Goal: Navigation & Orientation: Find specific page/section

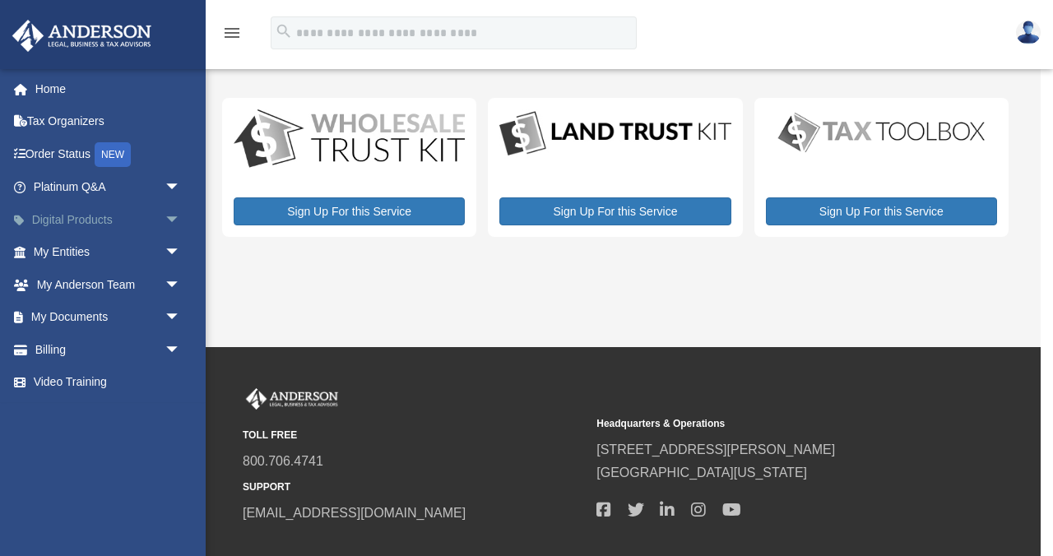
click at [89, 218] on link "Digital Products arrow_drop_down" at bounding box center [109, 219] width 194 height 33
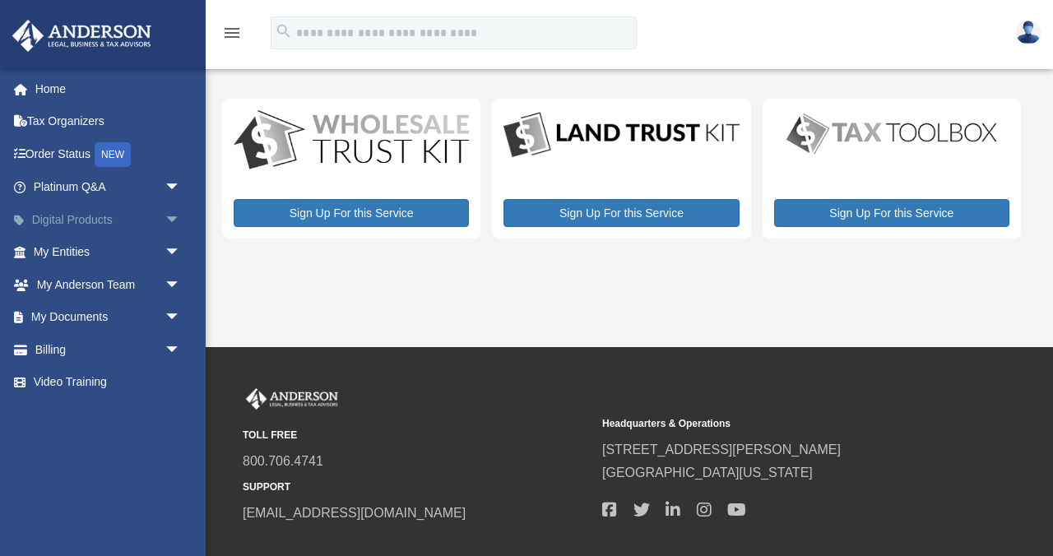
click at [171, 218] on span "arrow_drop_down" at bounding box center [180, 220] width 33 height 34
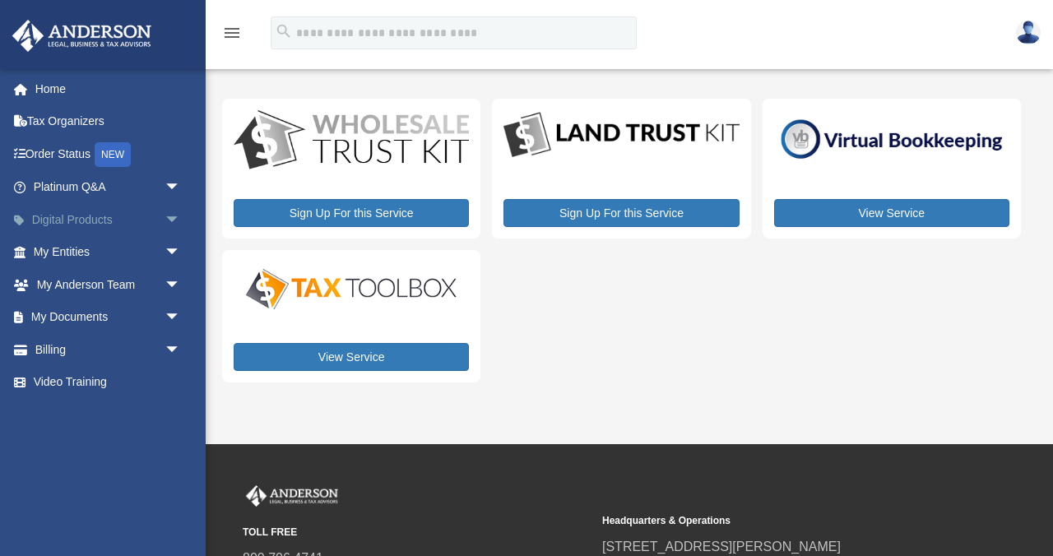
click at [178, 215] on span "arrow_drop_down" at bounding box center [180, 220] width 33 height 34
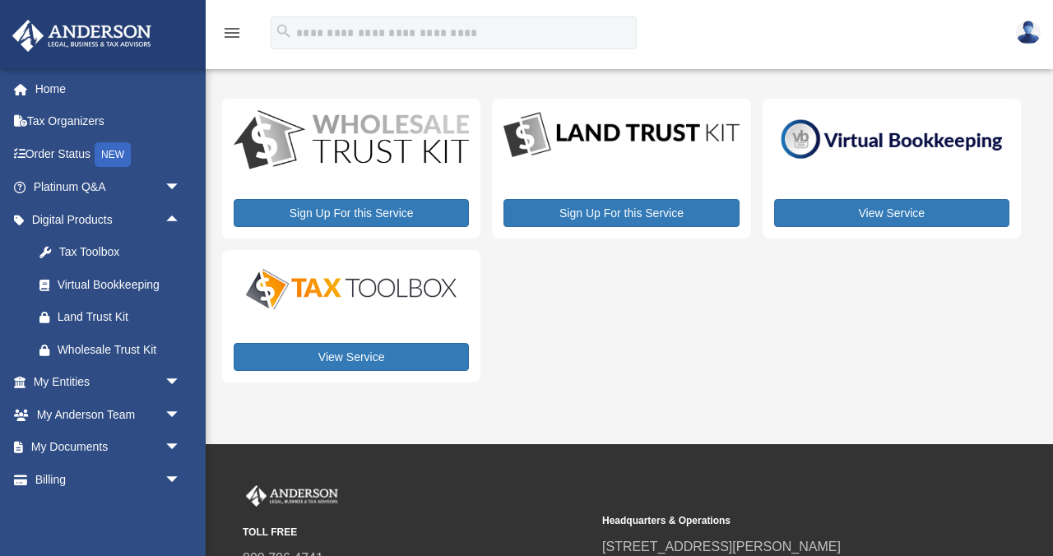
click at [1024, 31] on img at bounding box center [1028, 33] width 25 height 24
click at [1025, 31] on img at bounding box center [1028, 33] width 25 height 24
click at [93, 449] on link "My Documents arrow_drop_down" at bounding box center [109, 447] width 194 height 33
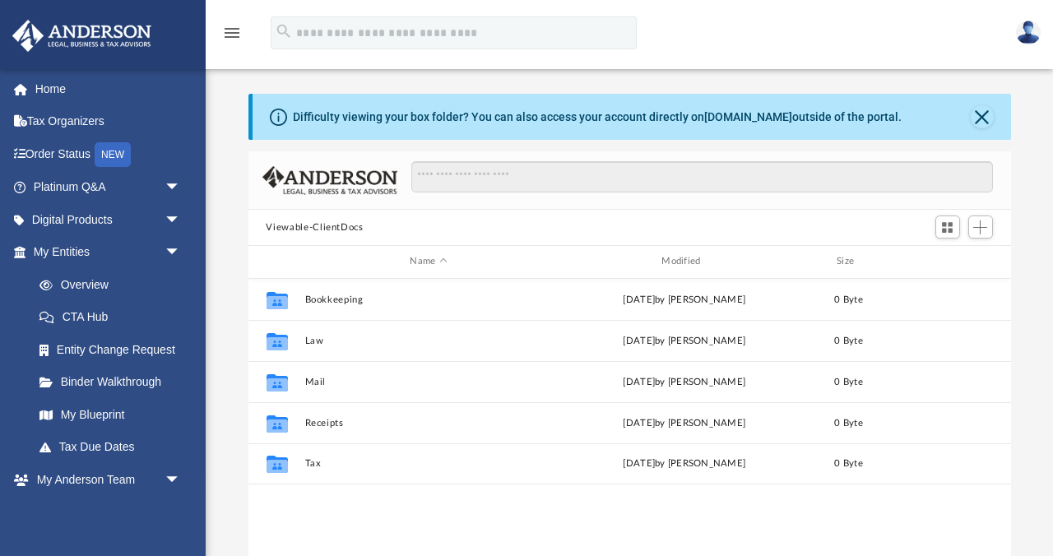
scroll to position [373, 762]
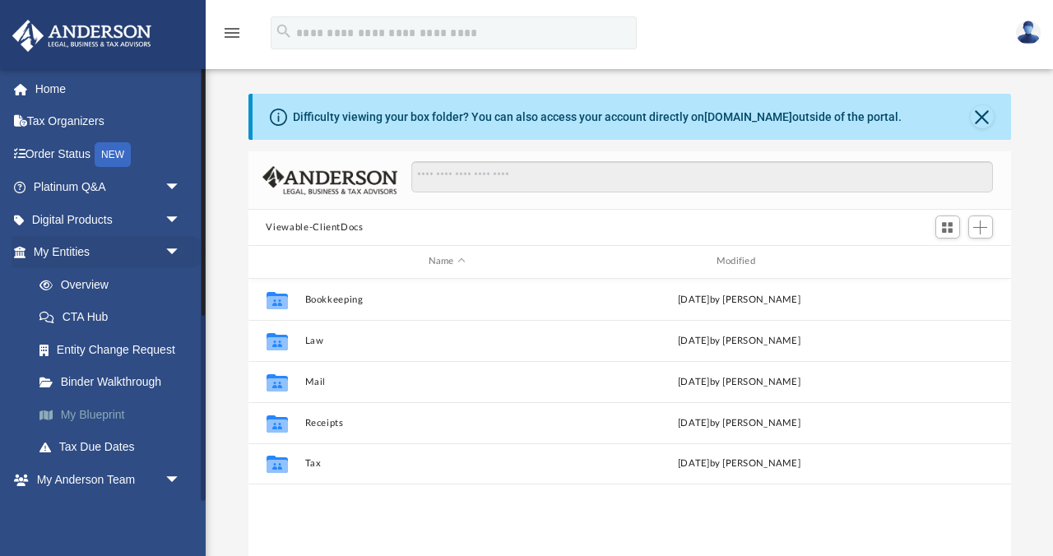
click at [95, 419] on link "My Blueprint" at bounding box center [114, 414] width 183 height 33
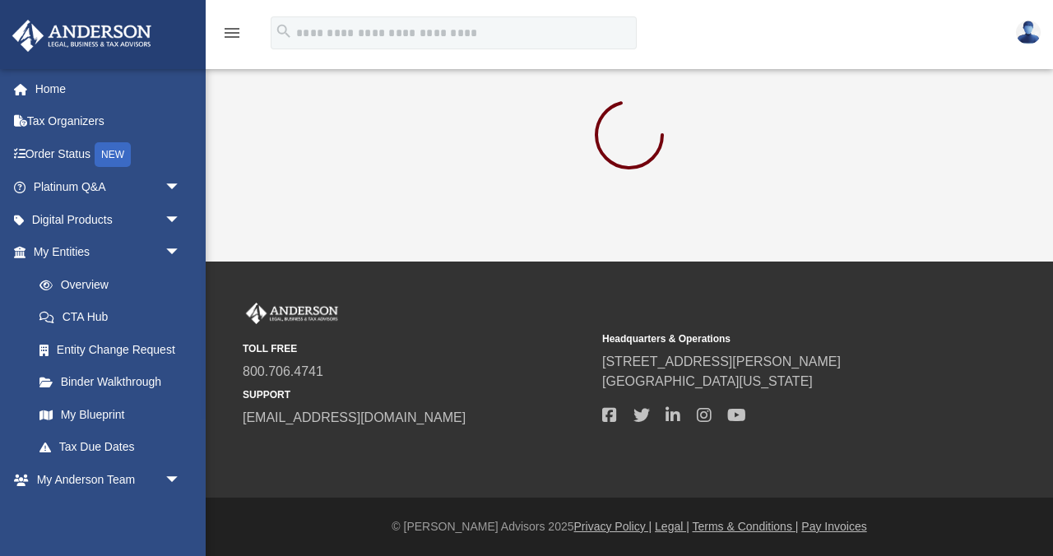
click at [58, 37] on img at bounding box center [81, 36] width 149 height 32
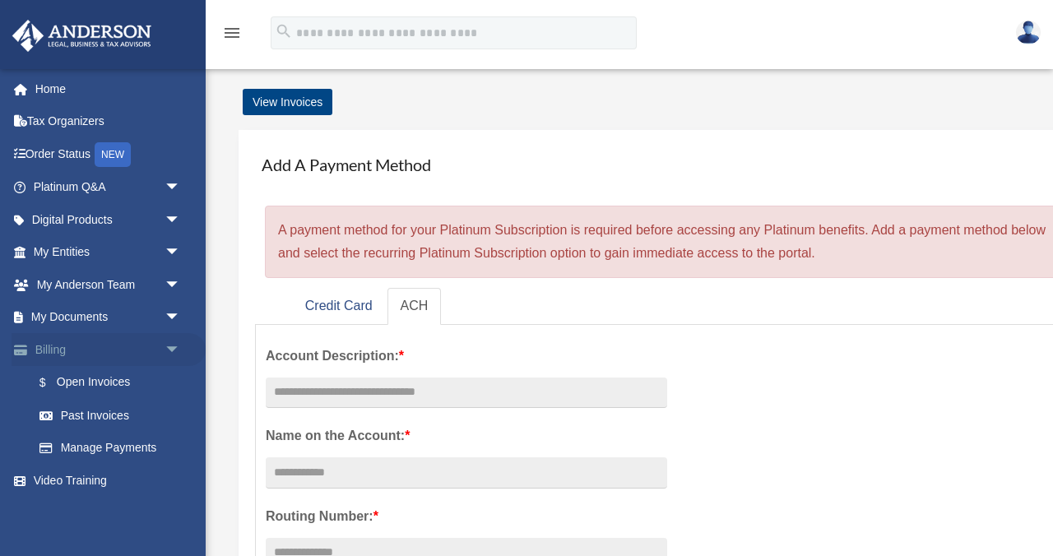
click at [178, 349] on span "arrow_drop_down" at bounding box center [180, 350] width 33 height 34
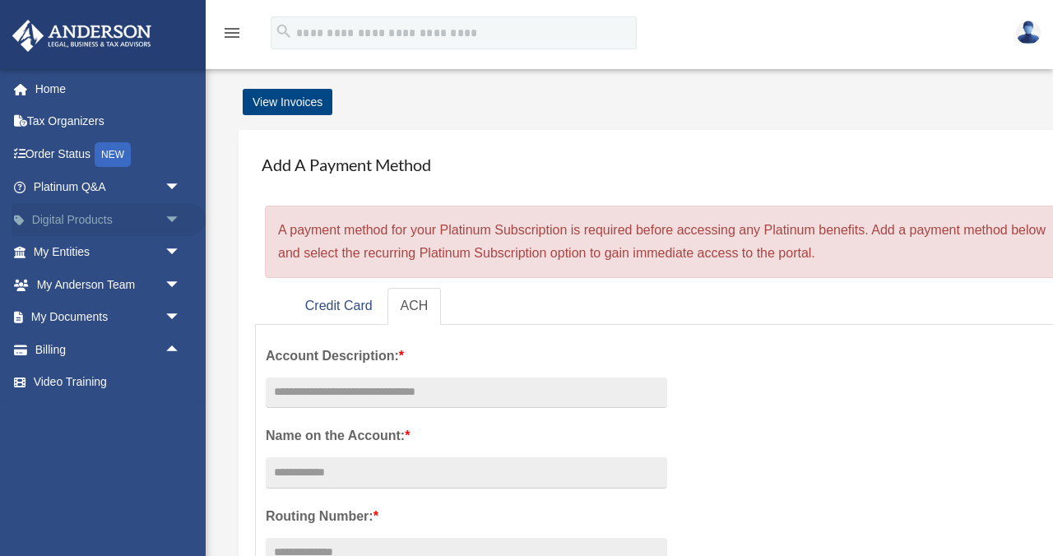
click at [164, 226] on span "arrow_drop_down" at bounding box center [180, 220] width 33 height 34
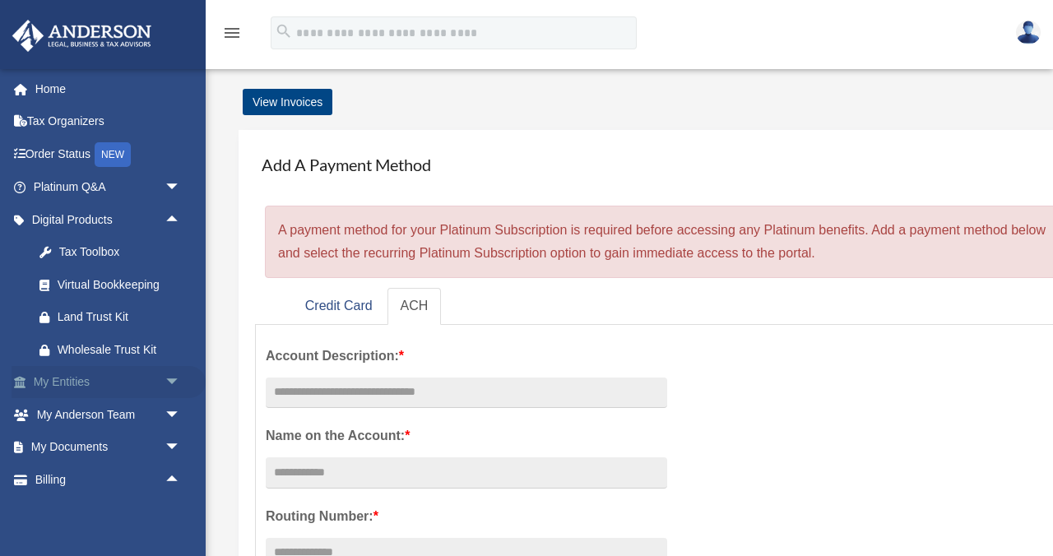
click at [173, 381] on span "arrow_drop_down" at bounding box center [180, 383] width 33 height 34
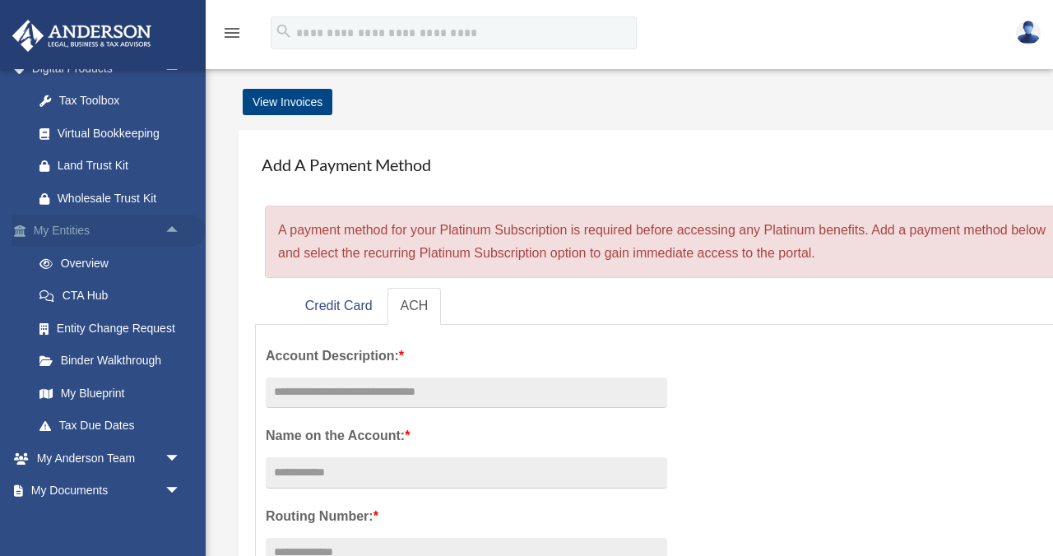
scroll to position [226, 0]
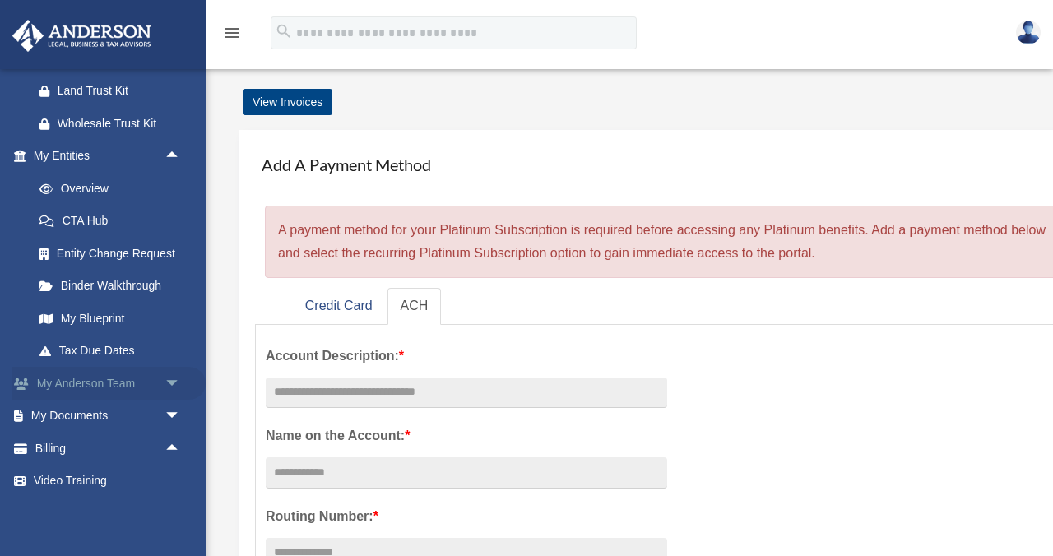
click at [174, 384] on span "arrow_drop_down" at bounding box center [180, 384] width 33 height 34
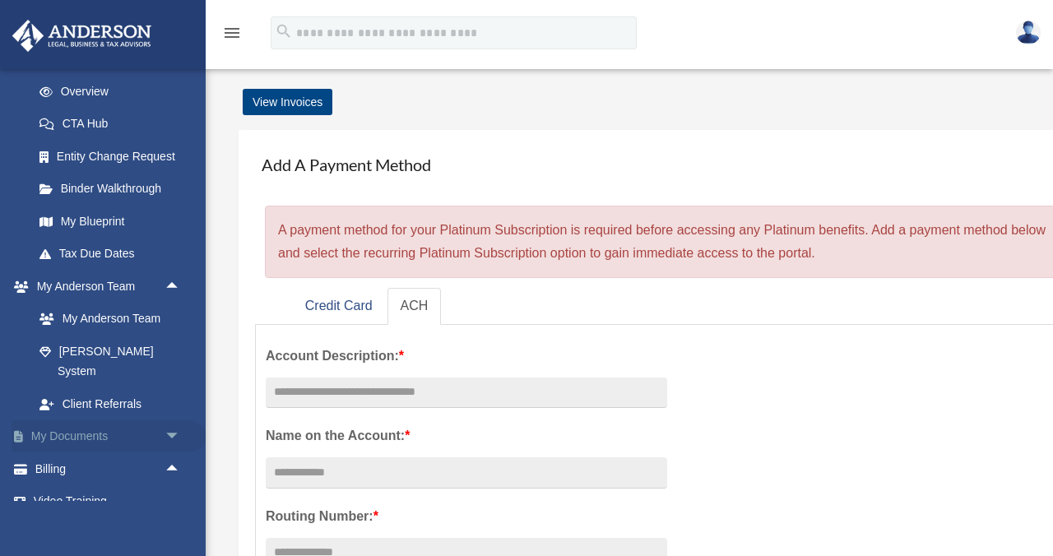
click at [172, 420] on span "arrow_drop_down" at bounding box center [180, 437] width 33 height 34
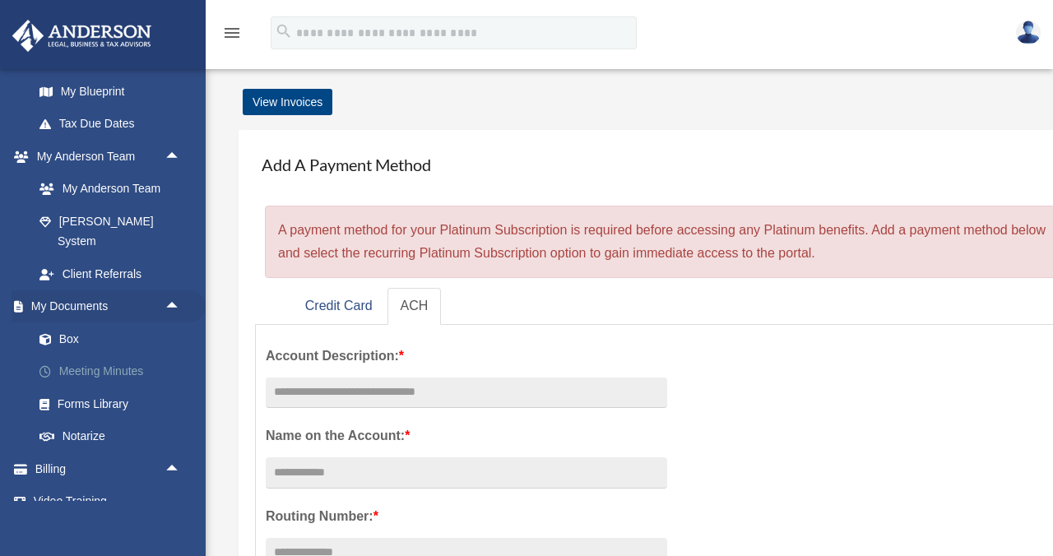
click at [111, 355] on link "Meeting Minutes" at bounding box center [114, 371] width 183 height 33
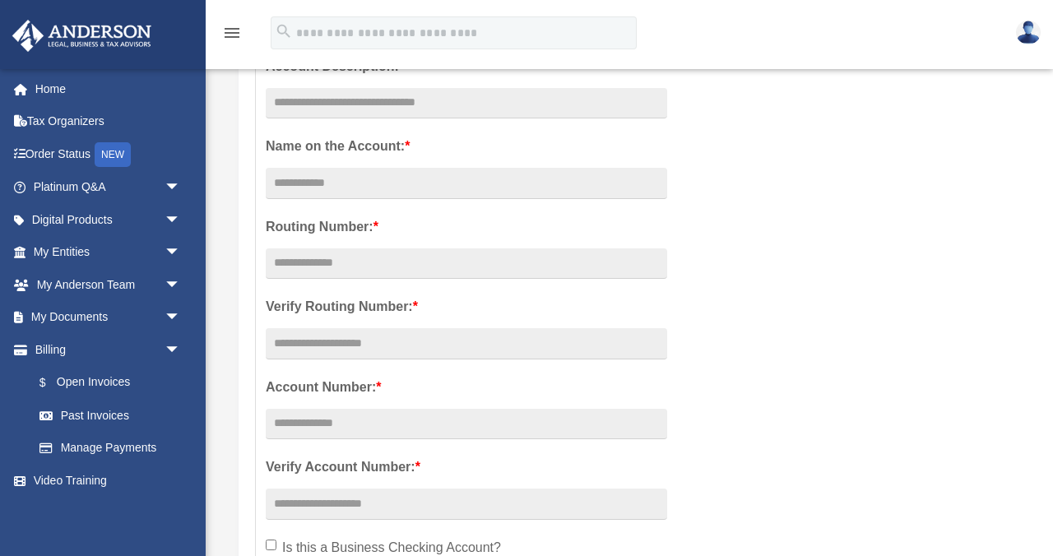
scroll to position [293, 0]
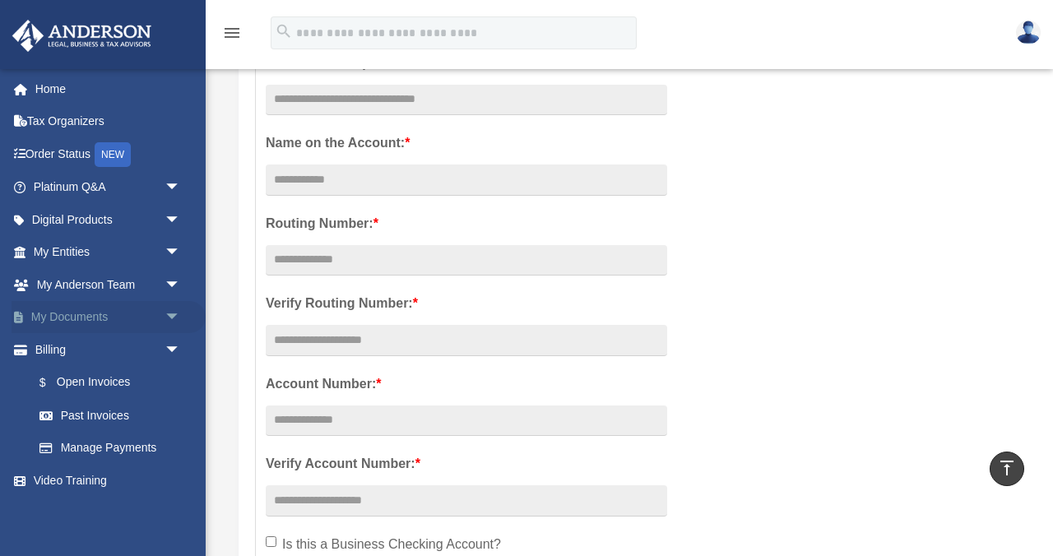
click at [171, 317] on span "arrow_drop_down" at bounding box center [180, 318] width 33 height 34
click at [126, 384] on link "Meeting Minutes" at bounding box center [114, 382] width 183 height 33
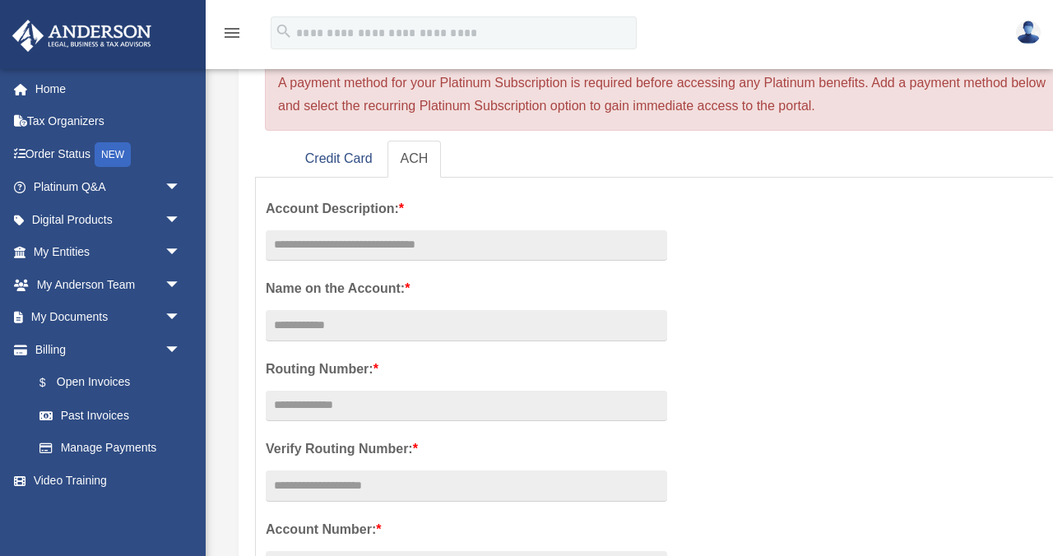
scroll to position [152, 0]
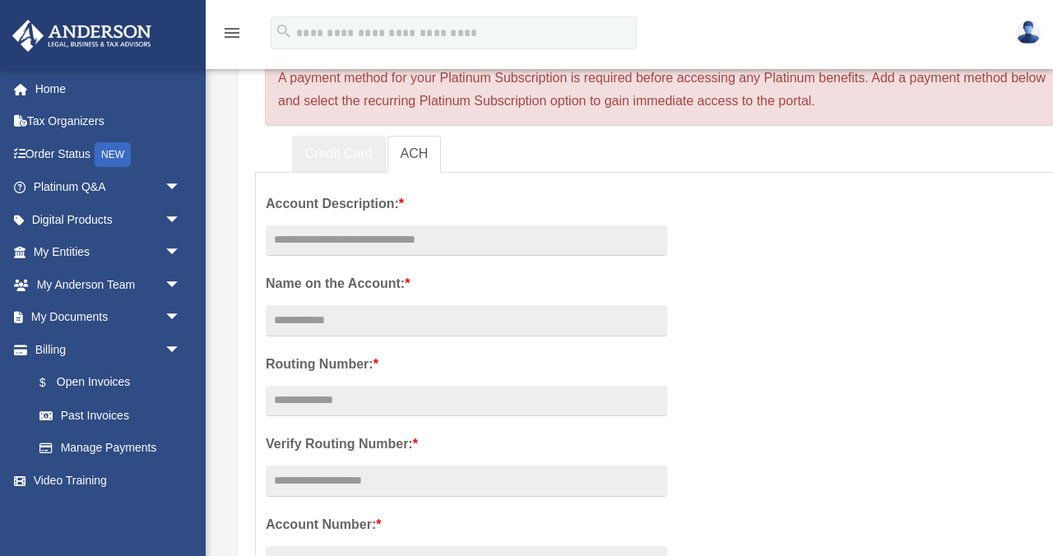
click at [339, 150] on link "Credit Card" at bounding box center [339, 154] width 94 height 37
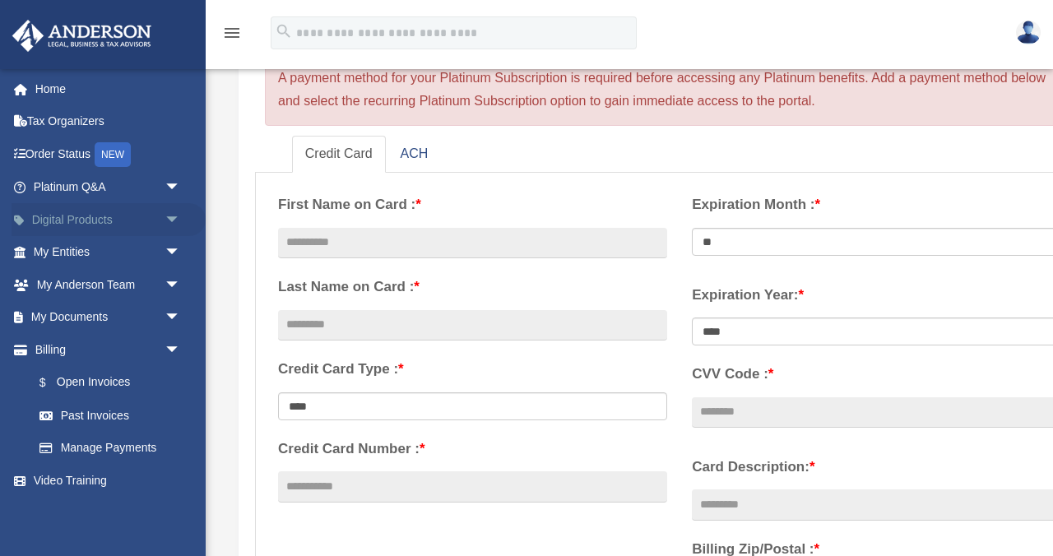
click at [109, 223] on link "Digital Products arrow_drop_down" at bounding box center [109, 219] width 194 height 33
click at [76, 124] on link "Tax Organizers" at bounding box center [109, 121] width 194 height 33
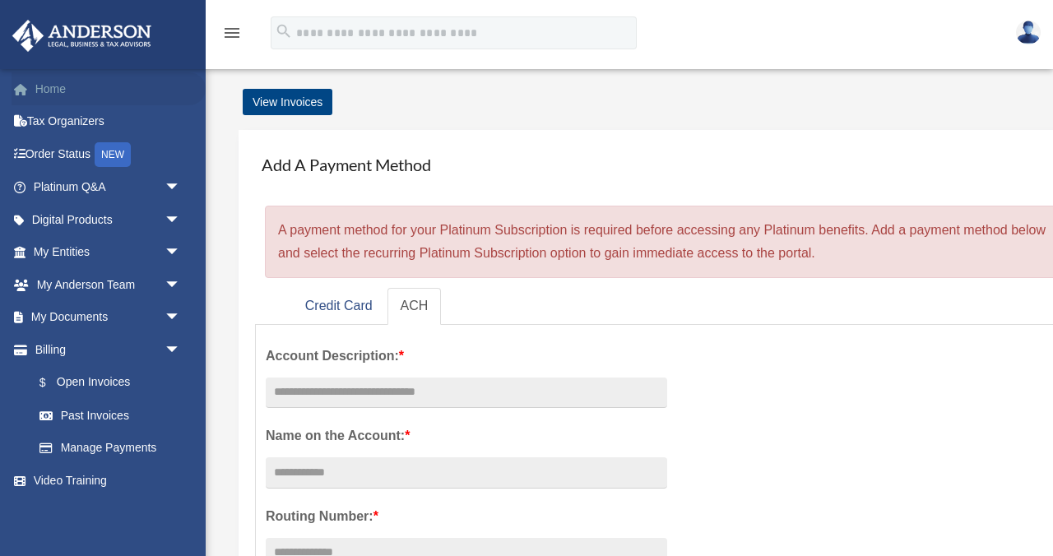
click at [63, 92] on link "Home" at bounding box center [109, 88] width 194 height 33
